Goal: Find specific page/section: Find specific page/section

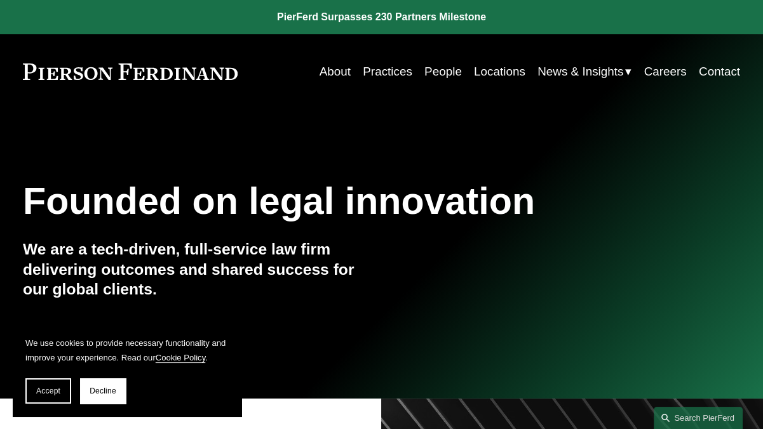
click at [438, 74] on link "People" at bounding box center [442, 72] width 37 height 24
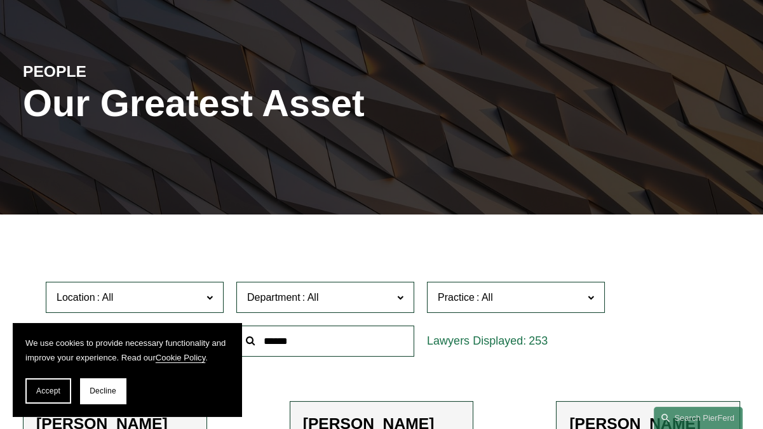
scroll to position [105, 0]
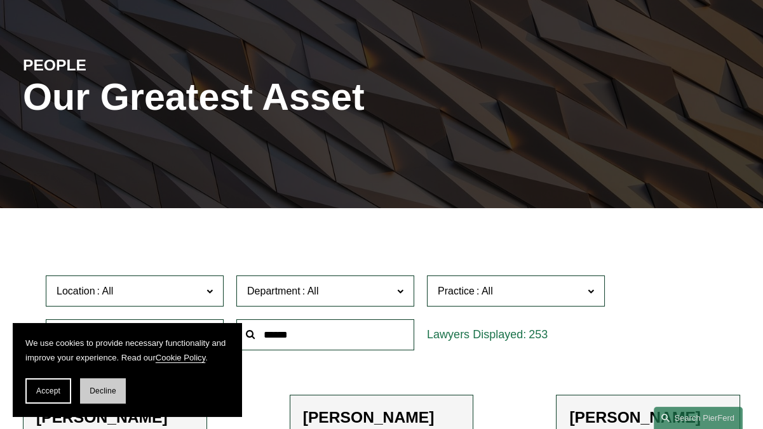
click at [95, 388] on span "Decline" at bounding box center [103, 391] width 27 height 9
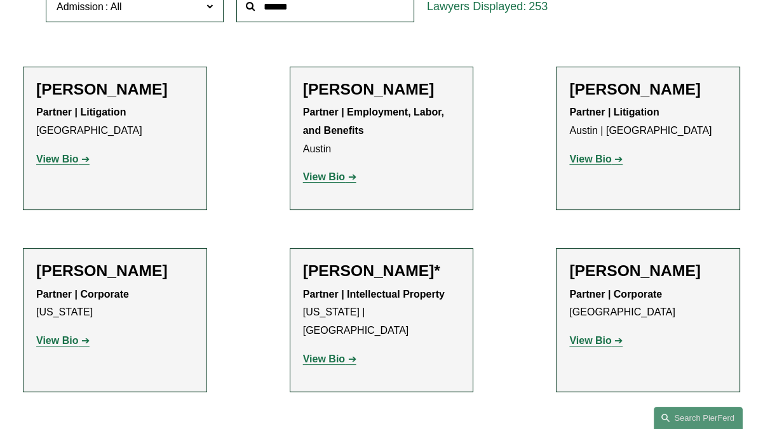
scroll to position [318, 0]
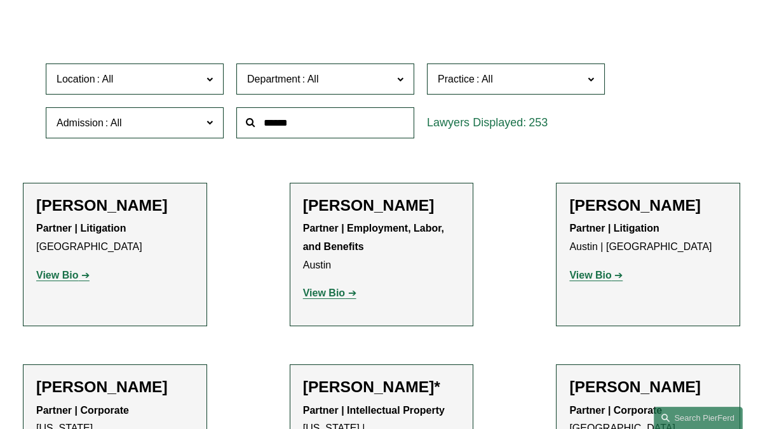
click at [161, 78] on span "Location" at bounding box center [129, 79] width 145 height 17
click at [0, 0] on link "Los Angeles" at bounding box center [0, 0] width 0 height 0
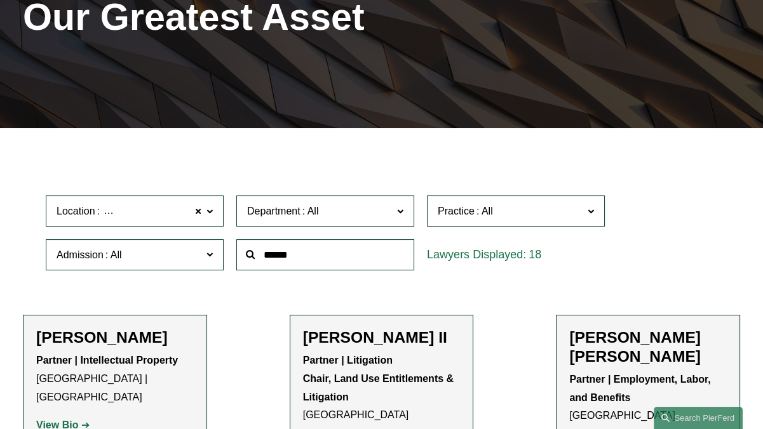
scroll to position [178, 0]
